Goal: Task Accomplishment & Management: Complete application form

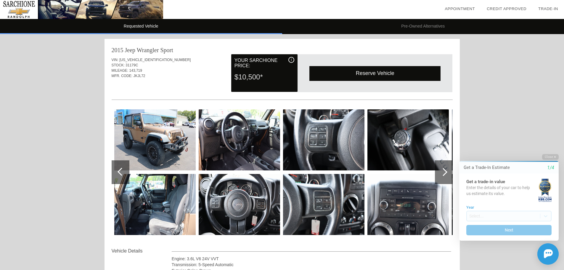
click at [441, 172] on div at bounding box center [444, 172] width 8 height 8
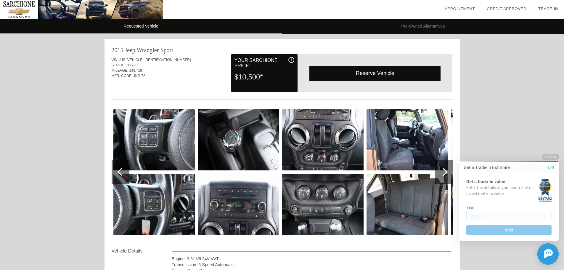
click at [441, 172] on div at bounding box center [444, 172] width 8 height 8
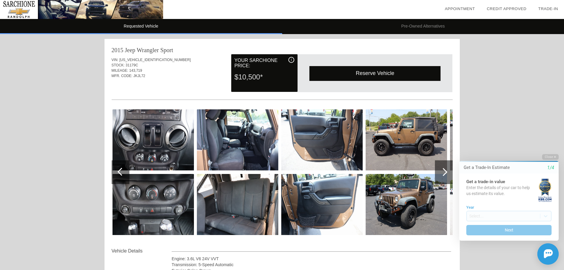
click at [441, 172] on div at bounding box center [444, 172] width 8 height 8
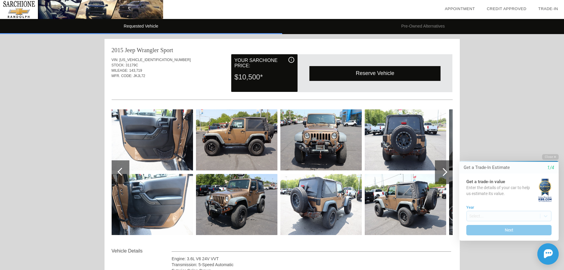
click at [441, 172] on div at bounding box center [444, 172] width 8 height 8
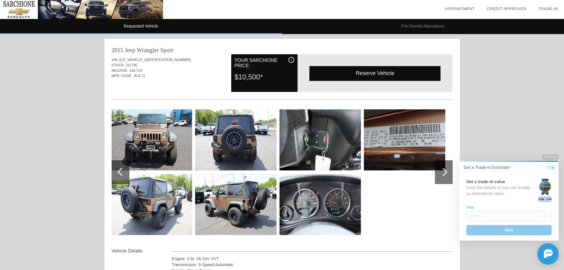
click at [441, 172] on div at bounding box center [444, 172] width 8 height 8
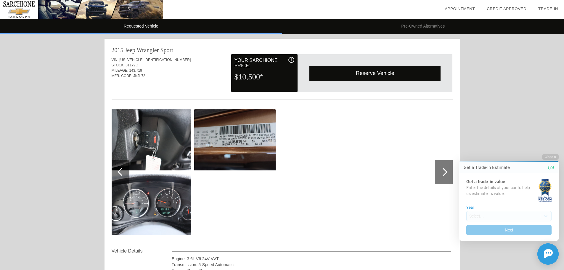
click at [441, 172] on div at bounding box center [444, 172] width 8 height 8
click at [448, 149] on html "Welcome! Get a Trade-In Estimate 1/4 Get a trade-in value Enter the details of …" at bounding box center [505, 149] width 117 height 0
click at [120, 169] on div at bounding box center [122, 172] width 8 height 8
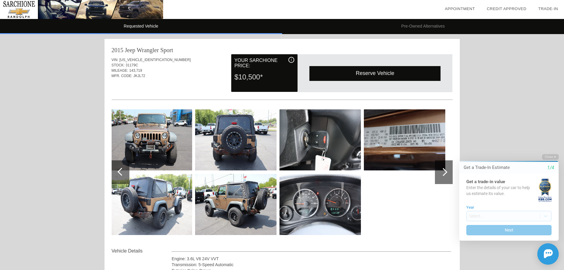
click at [120, 169] on div at bounding box center [122, 172] width 8 height 8
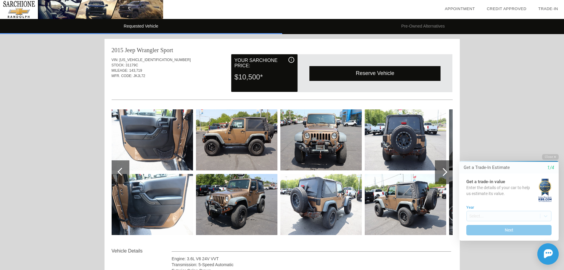
click at [121, 169] on div at bounding box center [122, 172] width 8 height 8
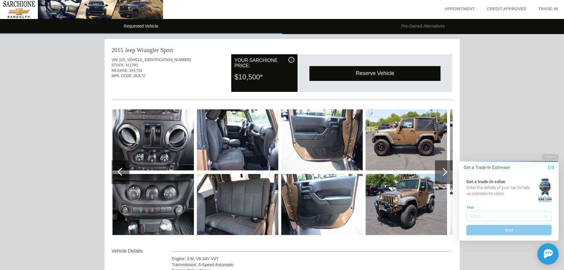
click at [121, 169] on div at bounding box center [122, 172] width 8 height 8
